Goal: Find specific page/section: Find specific page/section

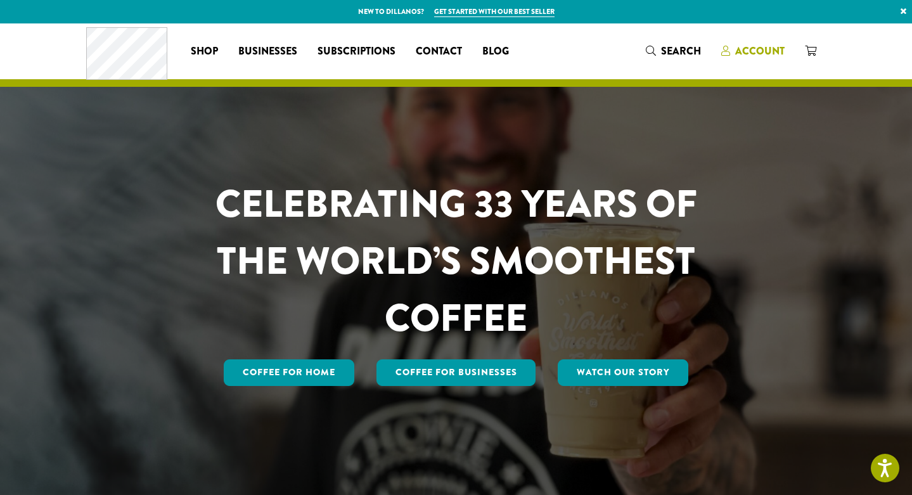
click at [768, 48] on span "Account" at bounding box center [759, 51] width 49 height 15
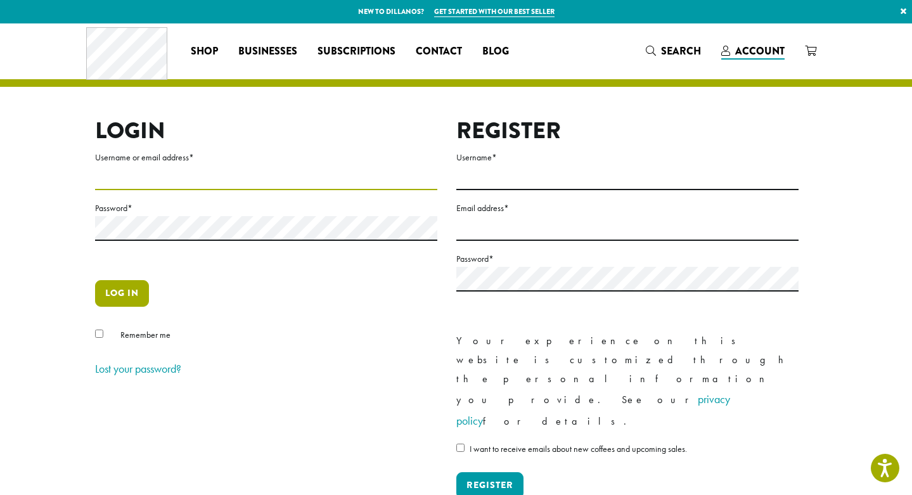
type input "**********"
click at [118, 300] on button "Log in" at bounding box center [122, 293] width 54 height 27
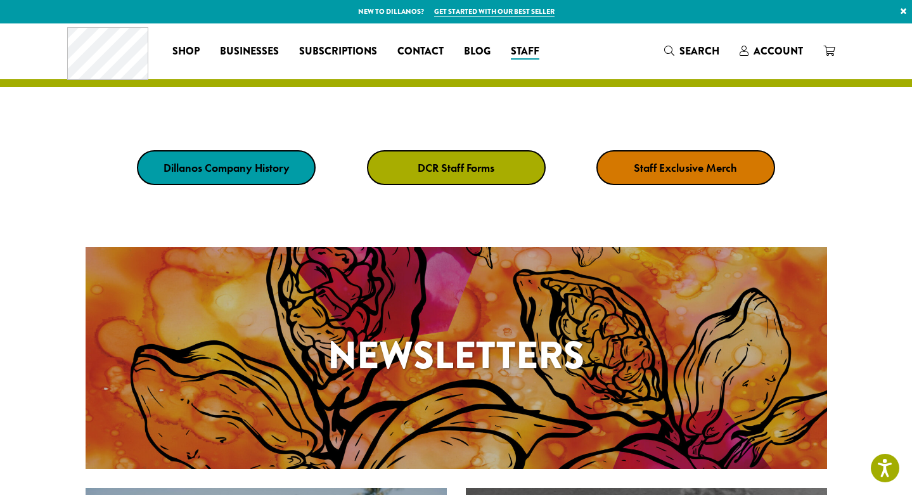
click at [665, 167] on strong "Staff Exclusive Merch" at bounding box center [685, 167] width 103 height 15
click at [494, 180] on link "DCR Staff Forms" at bounding box center [456, 167] width 179 height 35
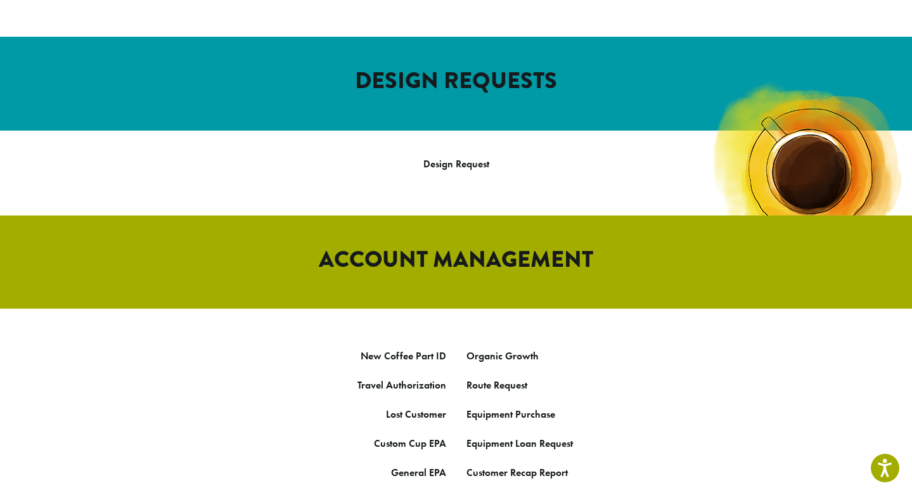
scroll to position [478, 0]
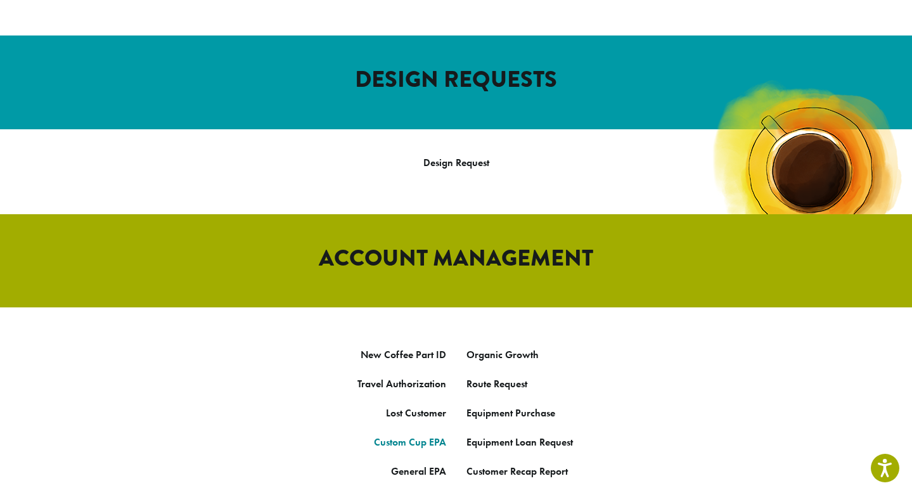
click at [424, 435] on link "Custom Cup EPA" at bounding box center [410, 441] width 72 height 13
